Goal: Information Seeking & Learning: Find specific fact

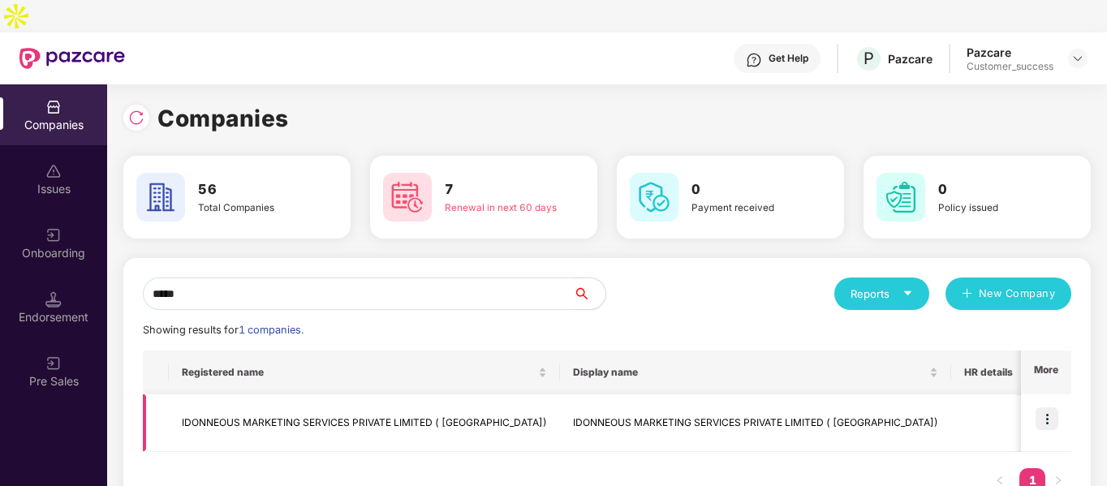
type input "*****"
click at [282, 398] on td "IDONNEOUS MARKETING SERVICES PRIVATE LIMITED ( [GEOGRAPHIC_DATA])" at bounding box center [364, 423] width 391 height 58
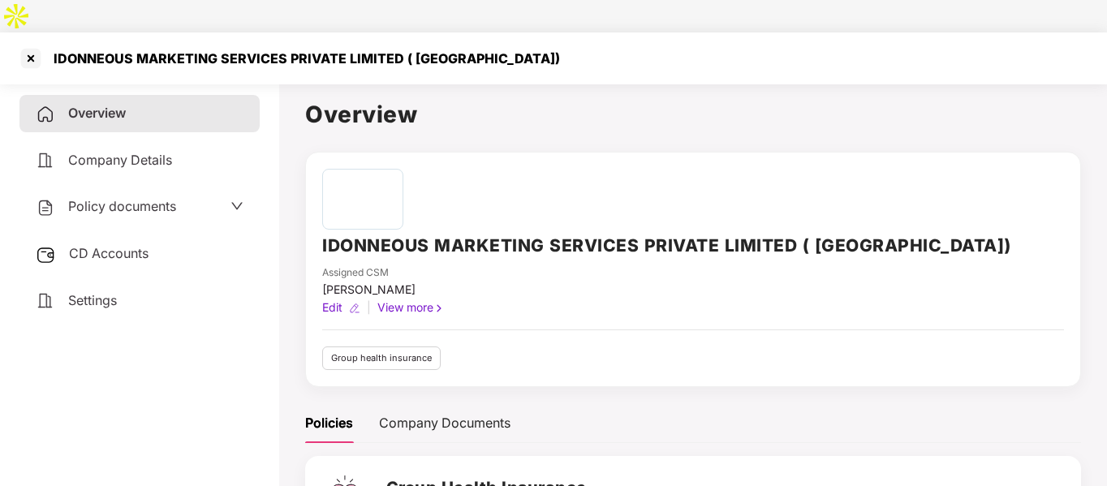
click at [80, 198] on span "Policy documents" at bounding box center [122, 206] width 108 height 16
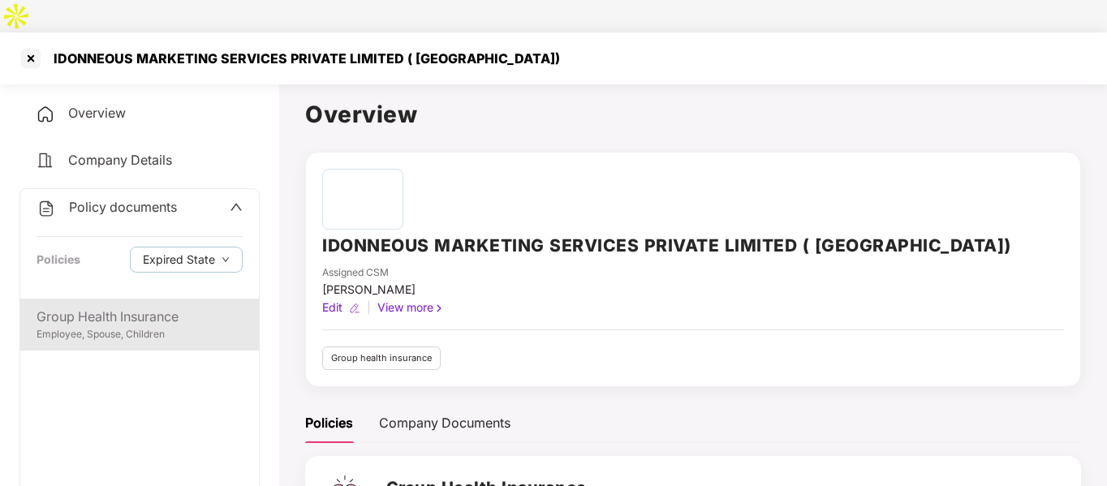
click at [100, 307] on div "Group Health Insurance" at bounding box center [140, 317] width 206 height 20
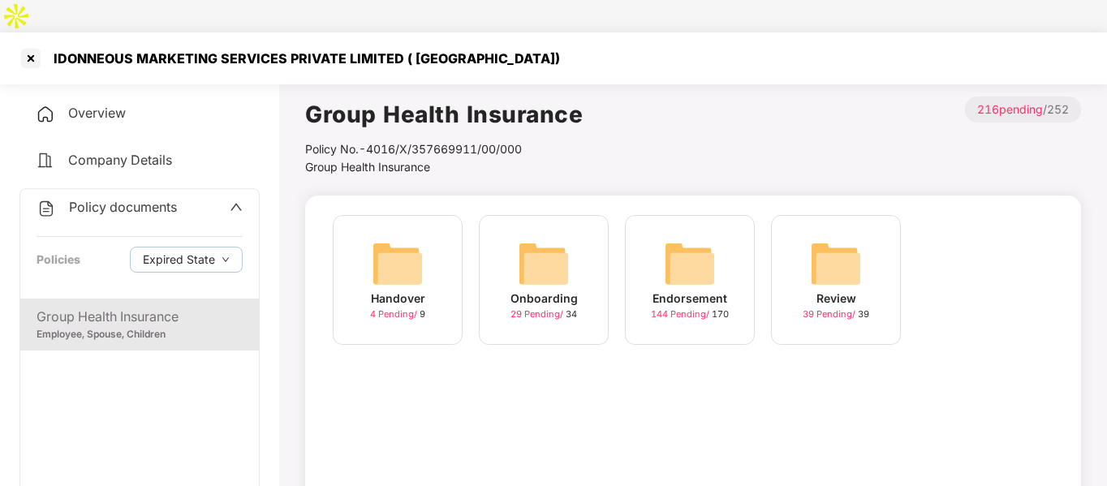
click at [568, 307] on div "29 Pending / 34" at bounding box center [543, 314] width 67 height 14
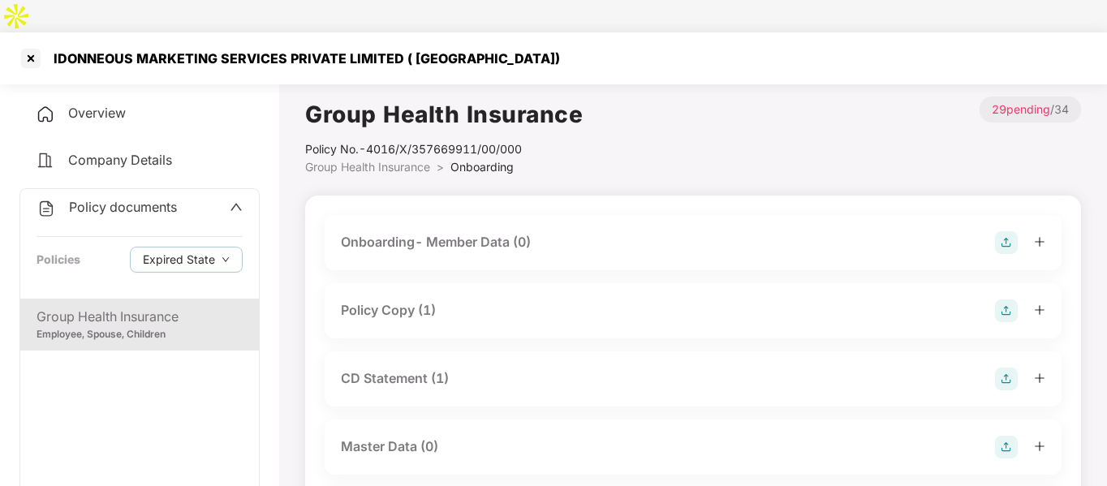
click at [441, 299] on div "Policy Copy (1)" at bounding box center [693, 310] width 704 height 23
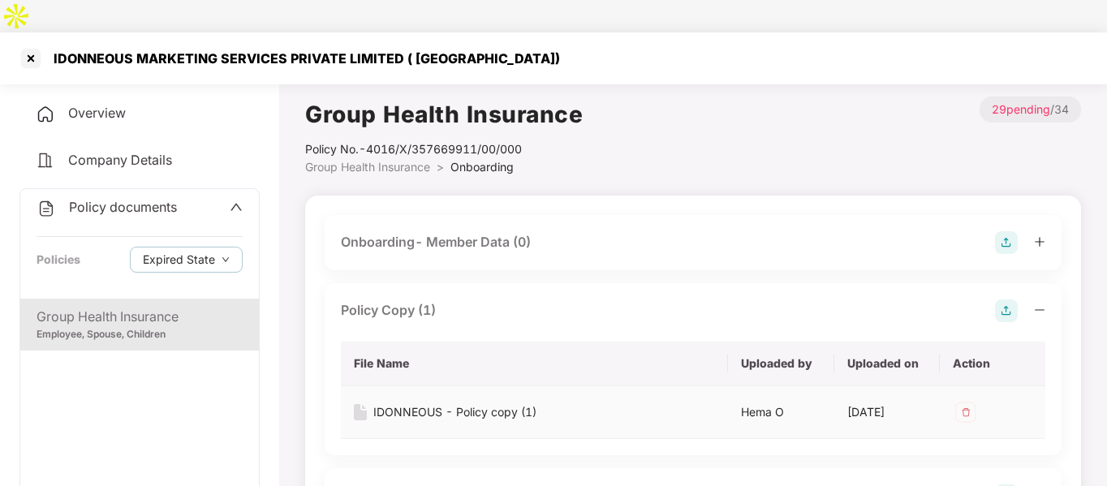
click at [405, 403] on div "IDONNEOUS - Policy copy (1)" at bounding box center [454, 412] width 163 height 18
click at [32, 45] on div at bounding box center [31, 58] width 26 height 26
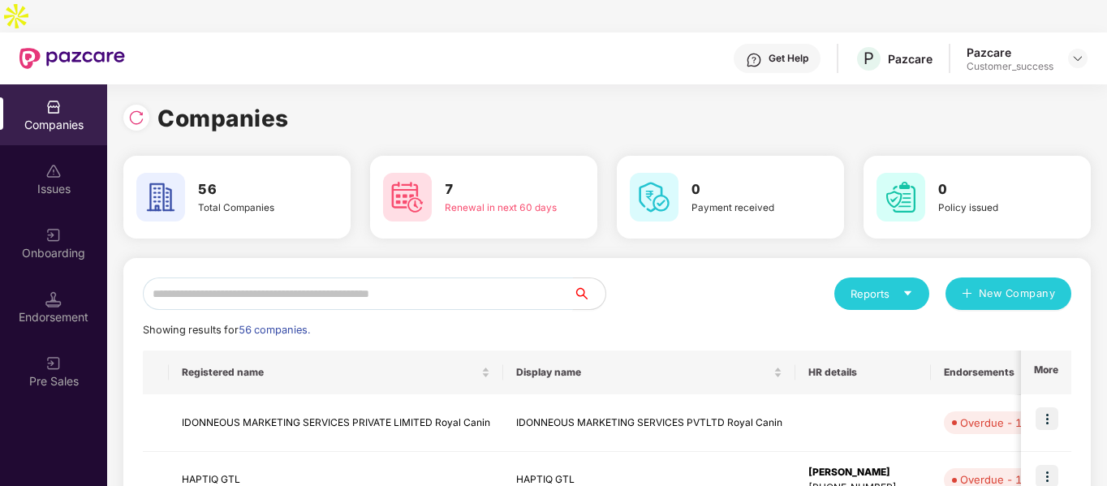
click at [186, 277] on input "text" at bounding box center [358, 293] width 430 height 32
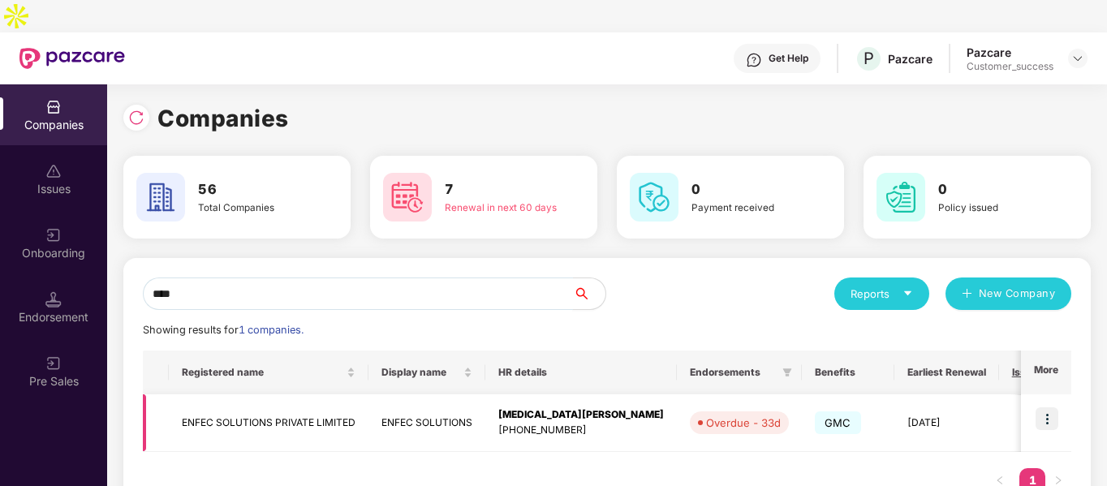
type input "****"
click at [223, 395] on td "ENFEC SOLUTIONS PRIVATE LIMITED" at bounding box center [269, 423] width 200 height 58
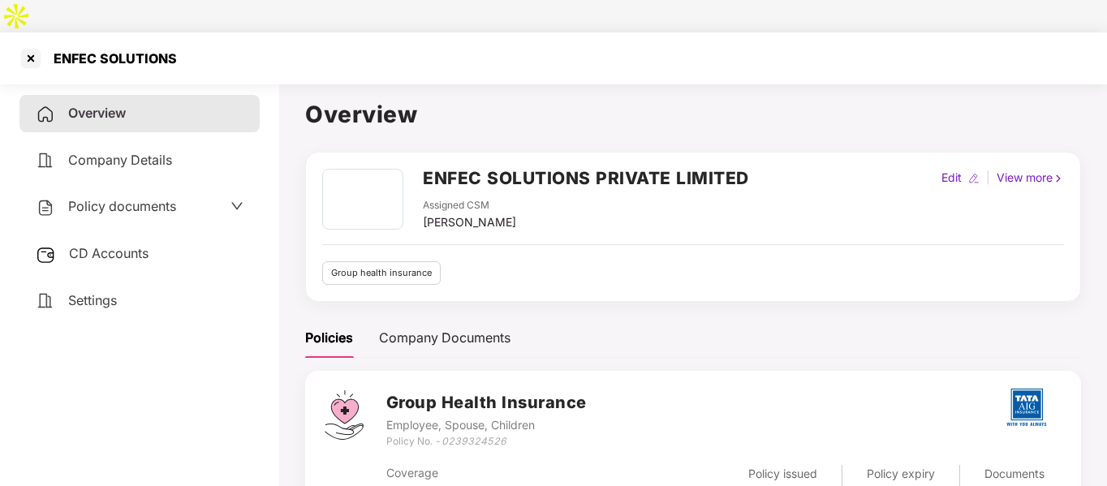
click at [166, 198] on span "Policy documents" at bounding box center [122, 206] width 108 height 16
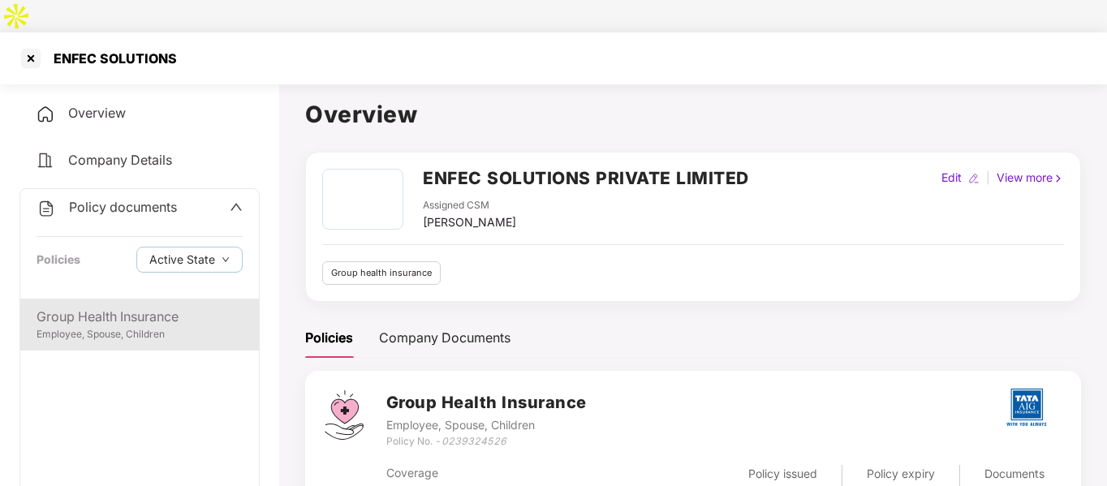
click at [105, 327] on div "Employee, Spouse, Children" at bounding box center [140, 334] width 206 height 15
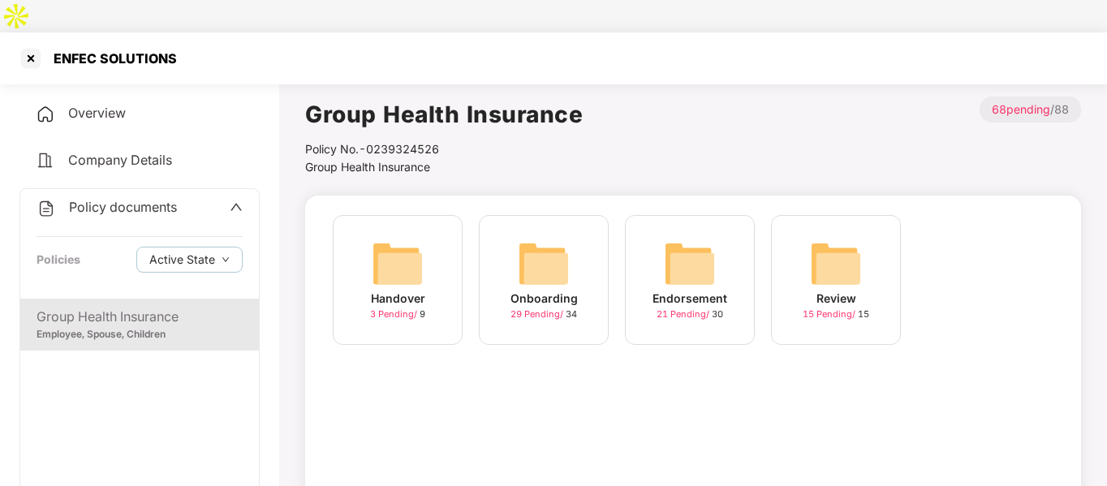
click at [546, 241] on img at bounding box center [544, 264] width 52 height 52
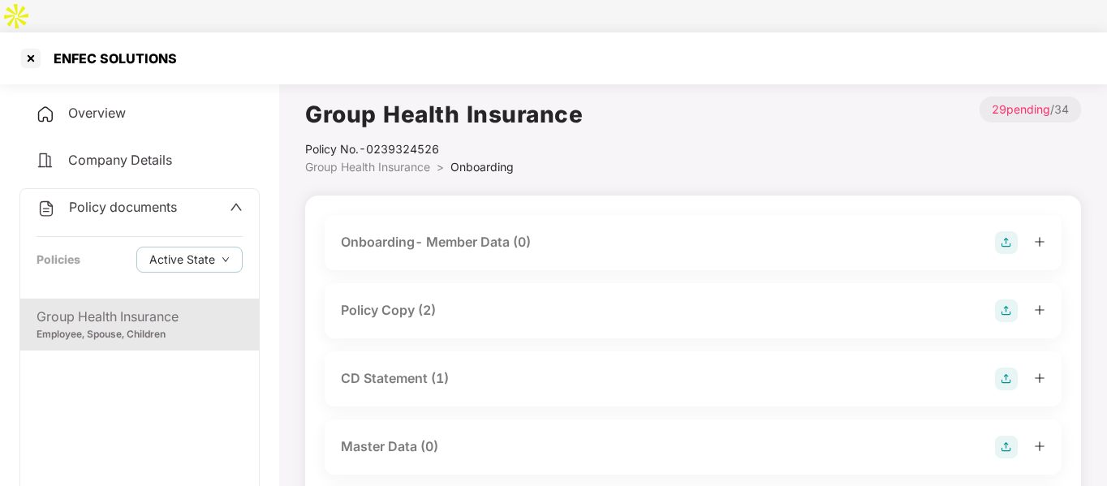
click at [419, 300] on div "Policy Copy (2)" at bounding box center [388, 310] width 95 height 20
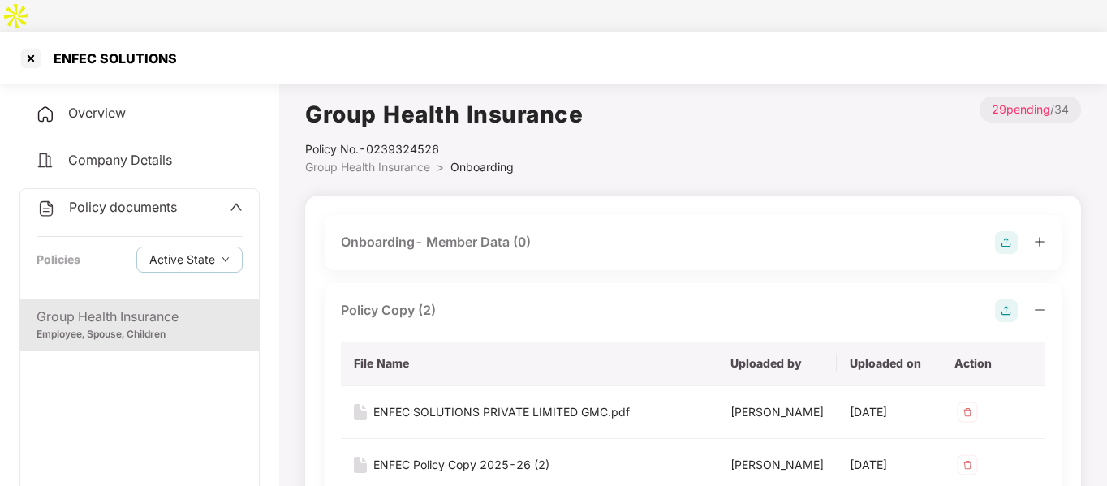
click at [144, 95] on div "Overview" at bounding box center [139, 113] width 240 height 37
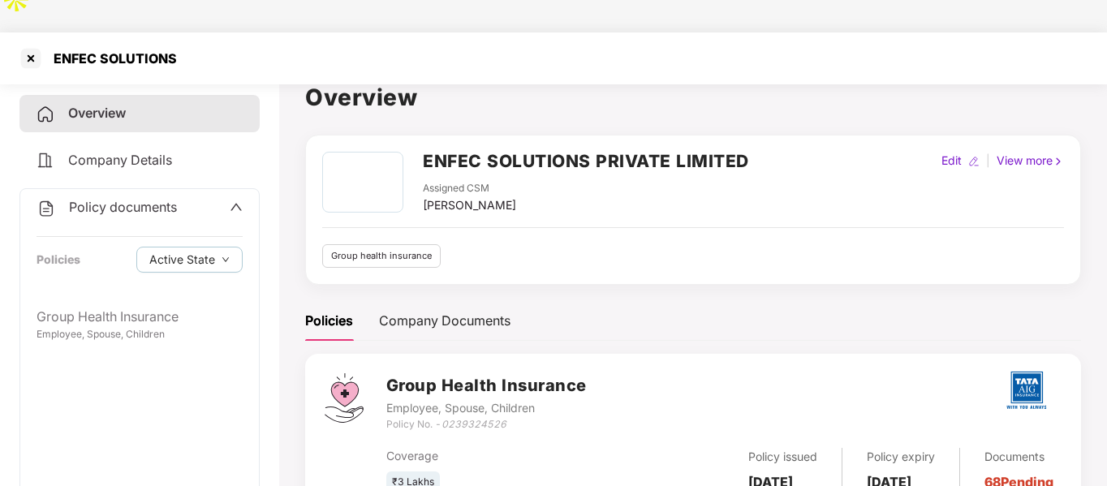
scroll to position [27, 0]
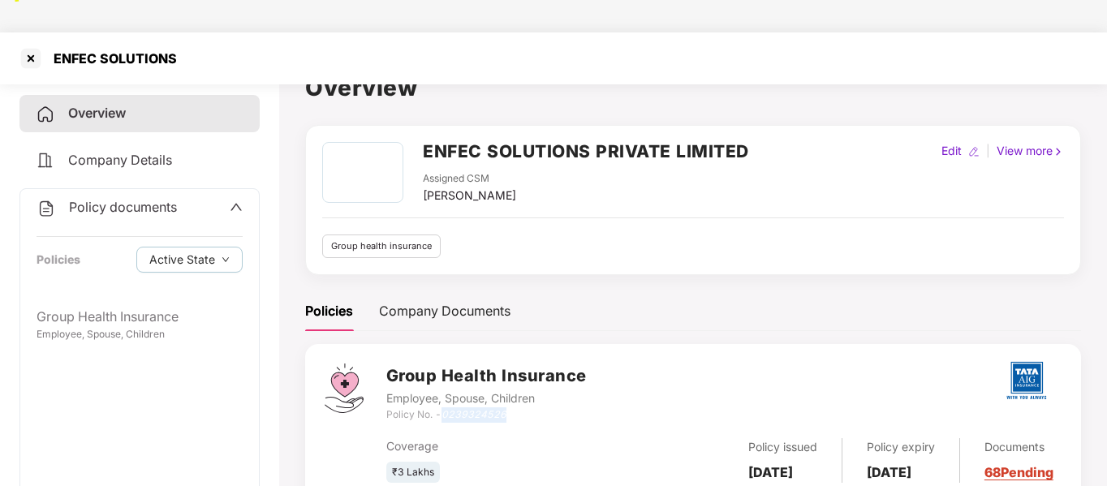
drag, startPoint x: 445, startPoint y: 383, endPoint x: 510, endPoint y: 384, distance: 64.9
click at [510, 407] on div "Policy No. - 0239324526" at bounding box center [486, 414] width 200 height 15
copy icon "0239324526"
